Goal: Register for event/course

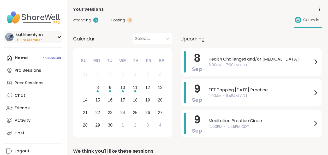
click at [60, 37] on icon at bounding box center [59, 37] width 2 height 1
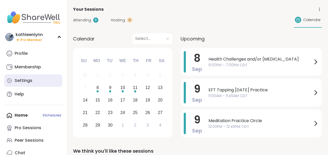
click at [36, 79] on link "Settings" at bounding box center [33, 80] width 58 height 13
select select "**"
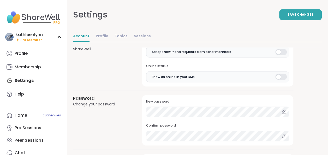
scroll to position [432, 0]
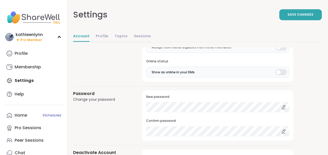
click at [283, 105] on icon at bounding box center [283, 107] width 5 height 5
drag, startPoint x: 283, startPoint y: 103, endPoint x: 283, endPoint y: 106, distance: 2.6
click at [283, 106] on icon at bounding box center [283, 107] width 5 height 5
click at [283, 105] on icon at bounding box center [283, 107] width 5 height 5
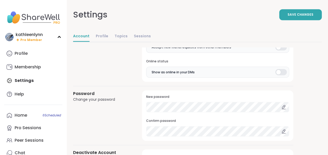
scroll to position [442, 0]
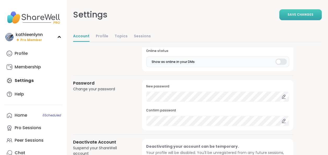
click at [292, 16] on span "Save Changes" at bounding box center [301, 14] width 26 height 5
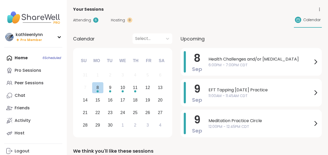
drag, startPoint x: 0, startPoint y: 0, endPoint x: 65, endPoint y: 116, distance: 133.5
click at [85, 19] on span "Attending" at bounding box center [82, 19] width 18 height 5
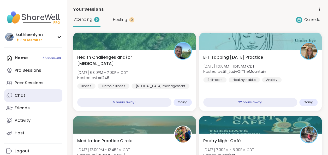
click at [17, 93] on div "Chat" at bounding box center [20, 96] width 11 height 6
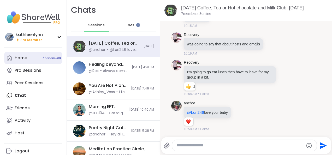
click at [20, 59] on div "Home 6 Scheduled" at bounding box center [21, 58] width 13 height 6
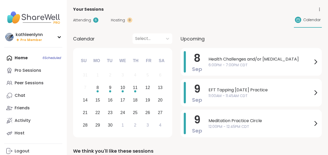
click at [46, 57] on div "Home 6 Scheduled Pro Sessions Peer Sessions Chat Friends Activity Host" at bounding box center [33, 96] width 58 height 88
click at [26, 58] on div "Home 6 Scheduled Pro Sessions Peer Sessions Chat Friends Activity Host" at bounding box center [33, 96] width 58 height 88
click at [31, 68] on div "Pro Sessions" at bounding box center [28, 71] width 27 height 6
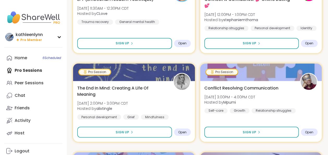
scroll to position [376, 0]
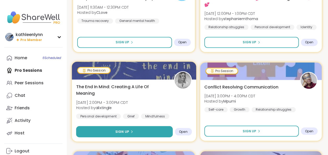
click at [131, 131] on icon at bounding box center [131, 131] width 3 height 3
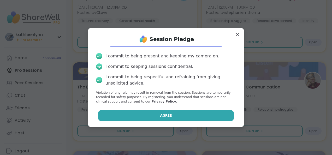
click at [149, 116] on button "Agree" at bounding box center [166, 115] width 136 height 11
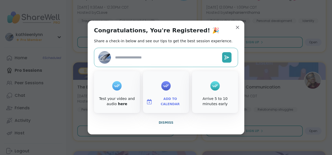
type textarea "*"
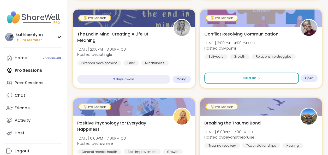
scroll to position [428, 0]
